Goal: Information Seeking & Learning: Check status

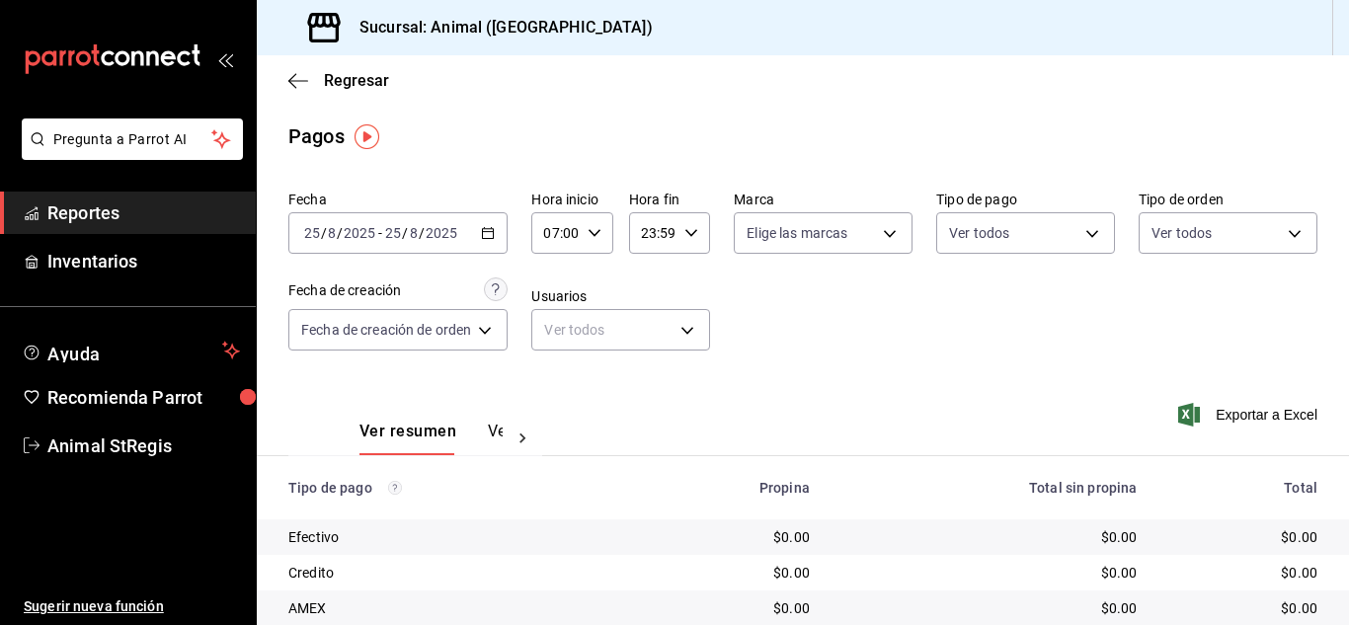
click at [589, 141] on div "Pagos" at bounding box center [803, 137] width 1093 height 30
click at [961, 241] on body "Pregunta a Parrot AI Reportes Inventarios Ayuda Recomienda Parrot Animal StRegi…" at bounding box center [674, 312] width 1349 height 625
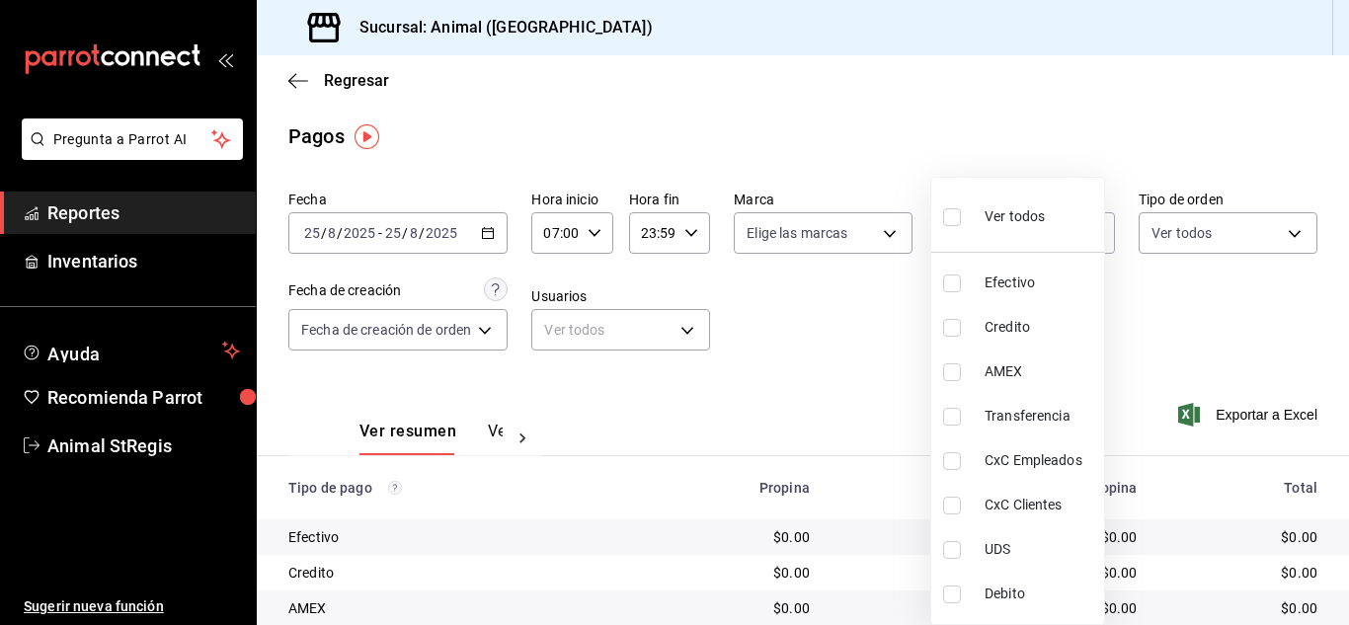
click at [960, 219] on input "checkbox" at bounding box center [952, 217] width 18 height 18
checkbox input "true"
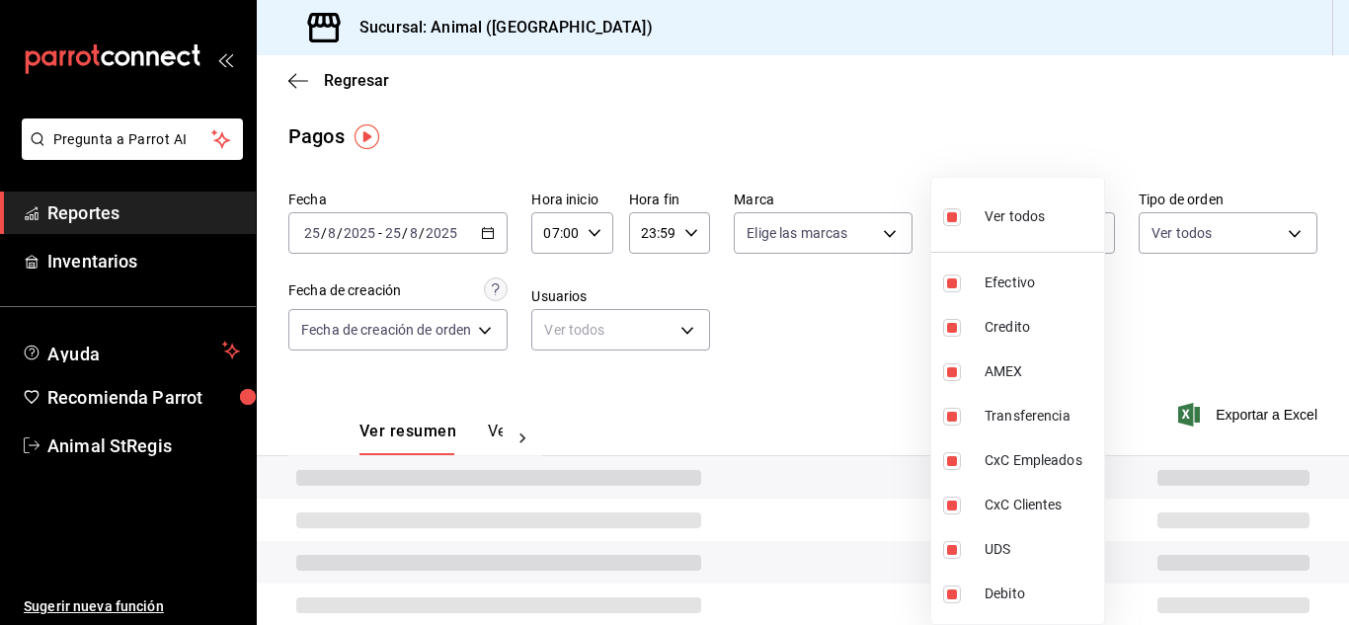
type input "5a0f3365-d715-4940-adc4-656debb7822a,fc07b02b-84a7-4dba-9bff-98bba82b1290,ff2b0…"
checkbox input "true"
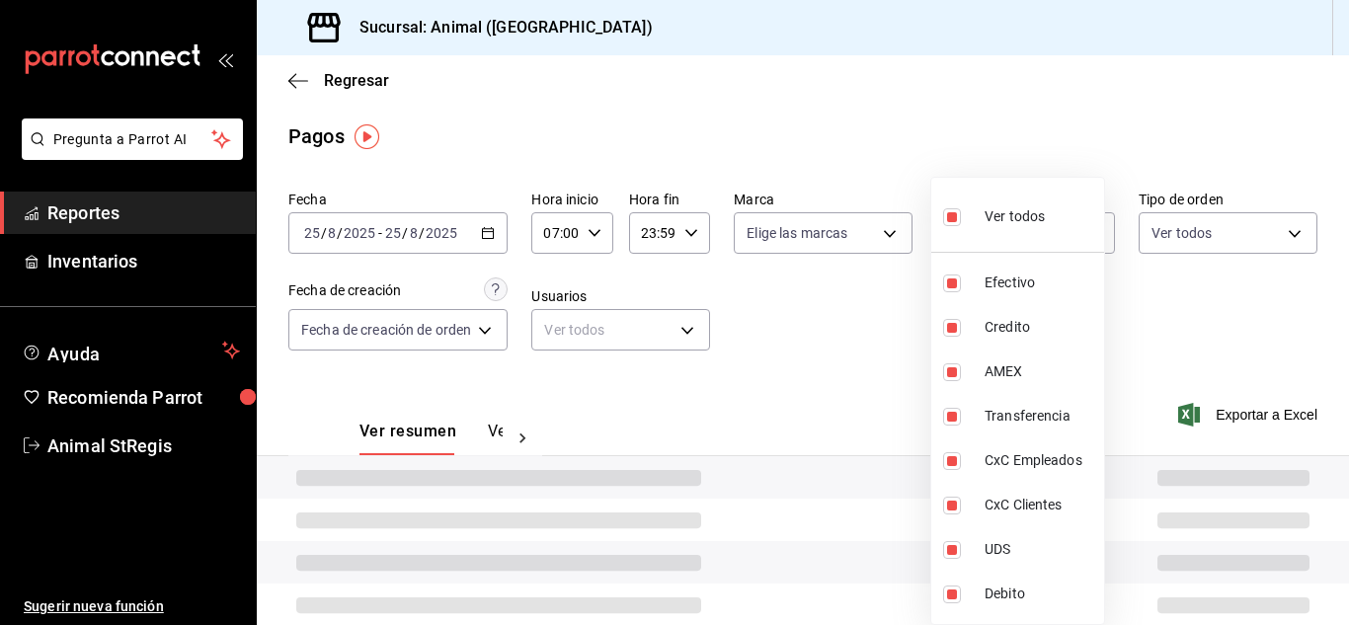
checkbox input "true"
click at [852, 272] on div at bounding box center [674, 312] width 1349 height 625
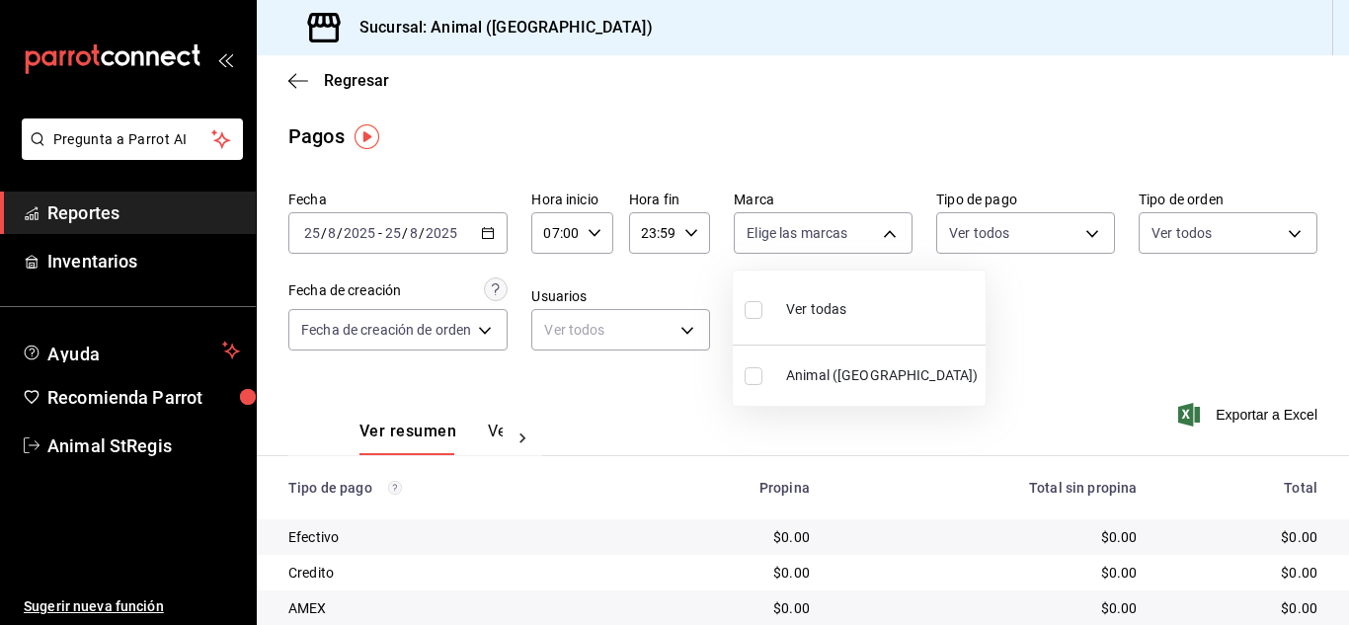
click at [849, 250] on body "Pregunta a Parrot AI Reportes Inventarios Ayuda Recomienda Parrot Animal StRegi…" at bounding box center [674, 312] width 1349 height 625
click at [752, 313] on input "checkbox" at bounding box center [754, 310] width 18 height 18
checkbox input "true"
type input "3f39fcdc-c8c4-4fff-883a-47b345d9391c"
checkbox input "true"
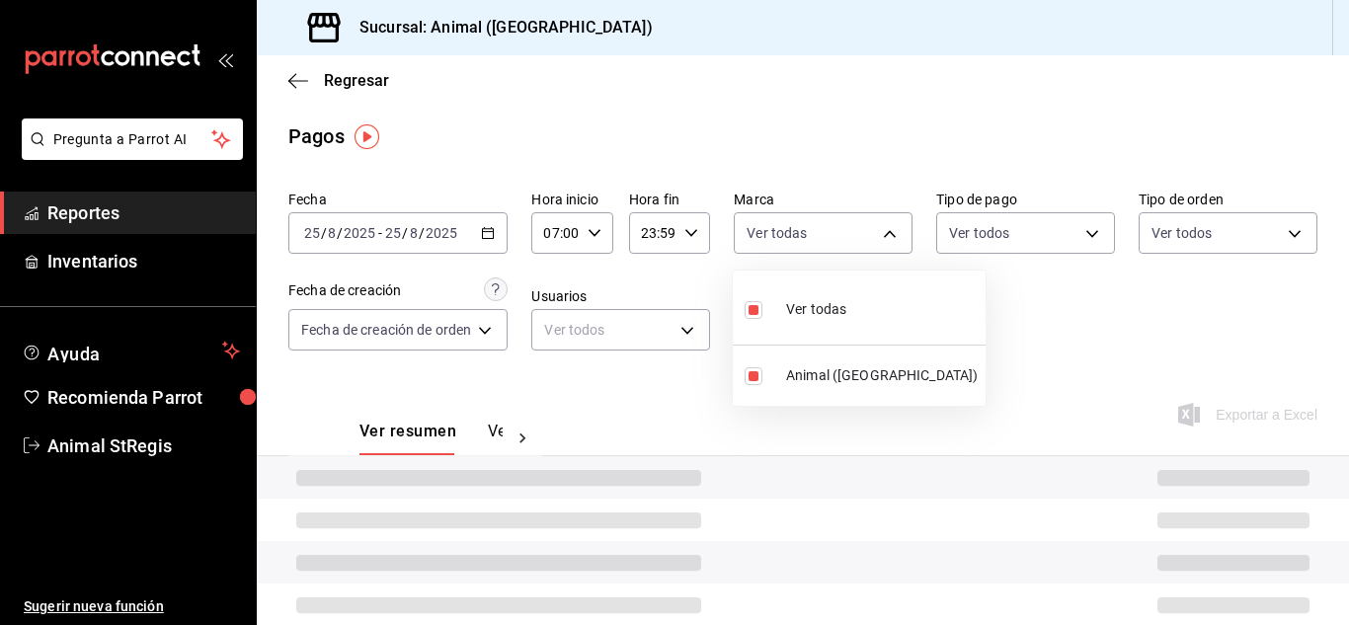
click at [779, 171] on div at bounding box center [674, 312] width 1349 height 625
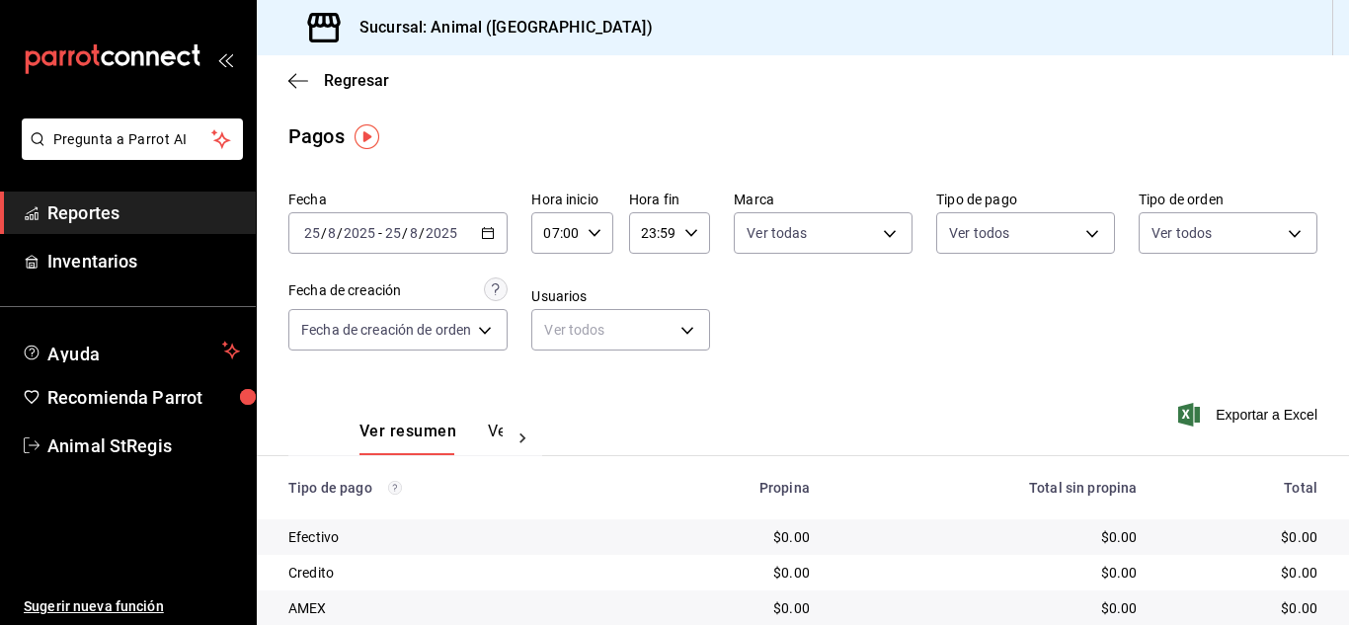
click at [1013, 154] on main "Regresar Pagos Fecha [DATE] [DATE] - [DATE] [DATE] Hora inicio 07:00 Hora inici…" at bounding box center [803, 463] width 1093 height 816
